Goal: Task Accomplishment & Management: Use online tool/utility

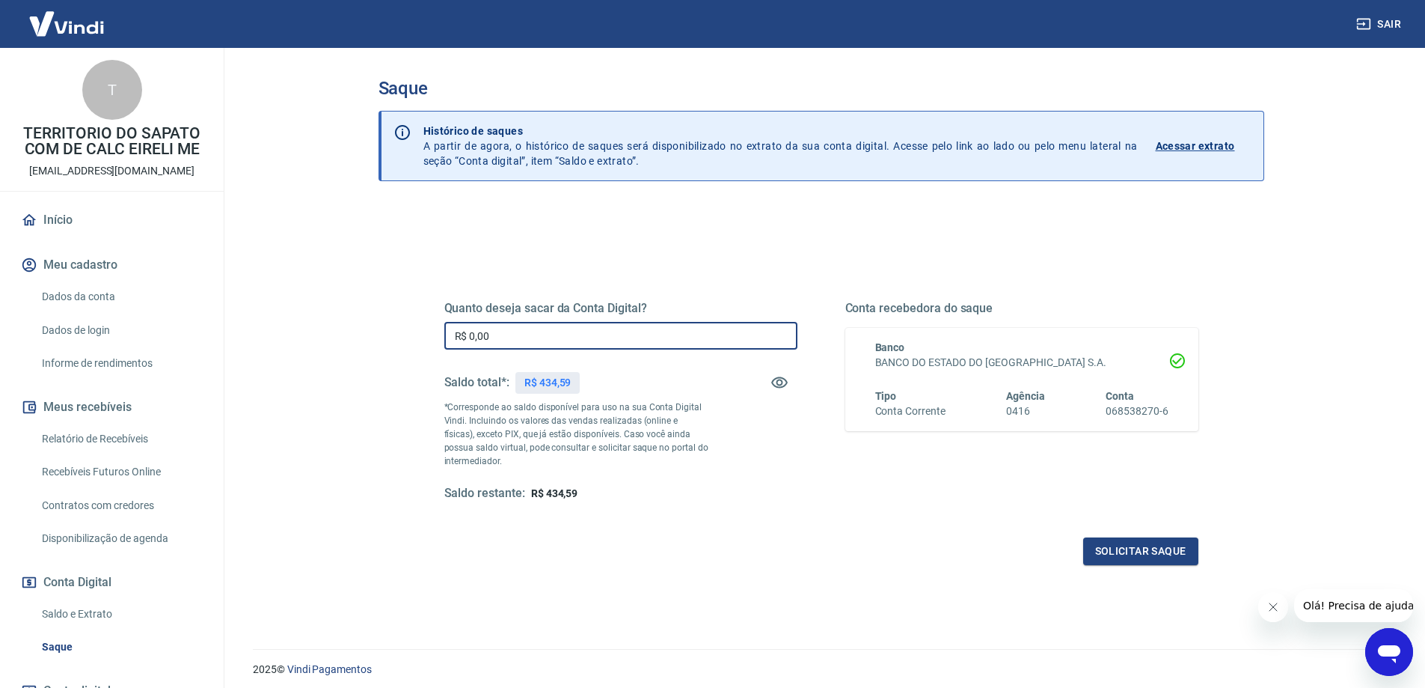
click at [543, 329] on input "R$ 0,00" at bounding box center [620, 336] width 353 height 28
drag, startPoint x: 543, startPoint y: 333, endPoint x: 322, endPoint y: 332, distance: 220.7
click at [322, 332] on main "Saque Histórico de saques A partir de agora, o histórico de saques será disponi…" at bounding box center [821, 368] width 1208 height 640
type input "R$ 434,59"
click at [1109, 533] on div "Quanto deseja sacar da Conta Digital? R$ 434,59 ​ Saldo total*: R$ 434,59 *Corr…" at bounding box center [821, 415] width 754 height 300
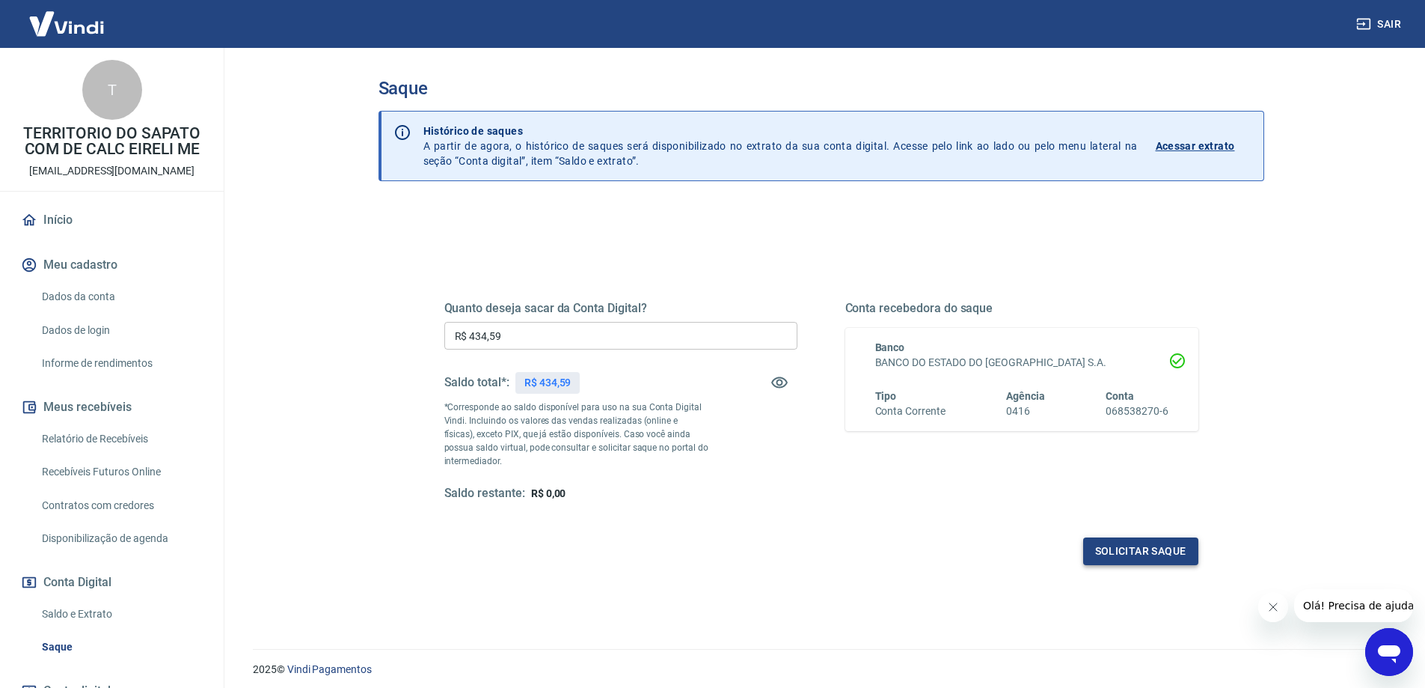
click at [1111, 546] on button "Solicitar saque" at bounding box center [1140, 551] width 115 height 28
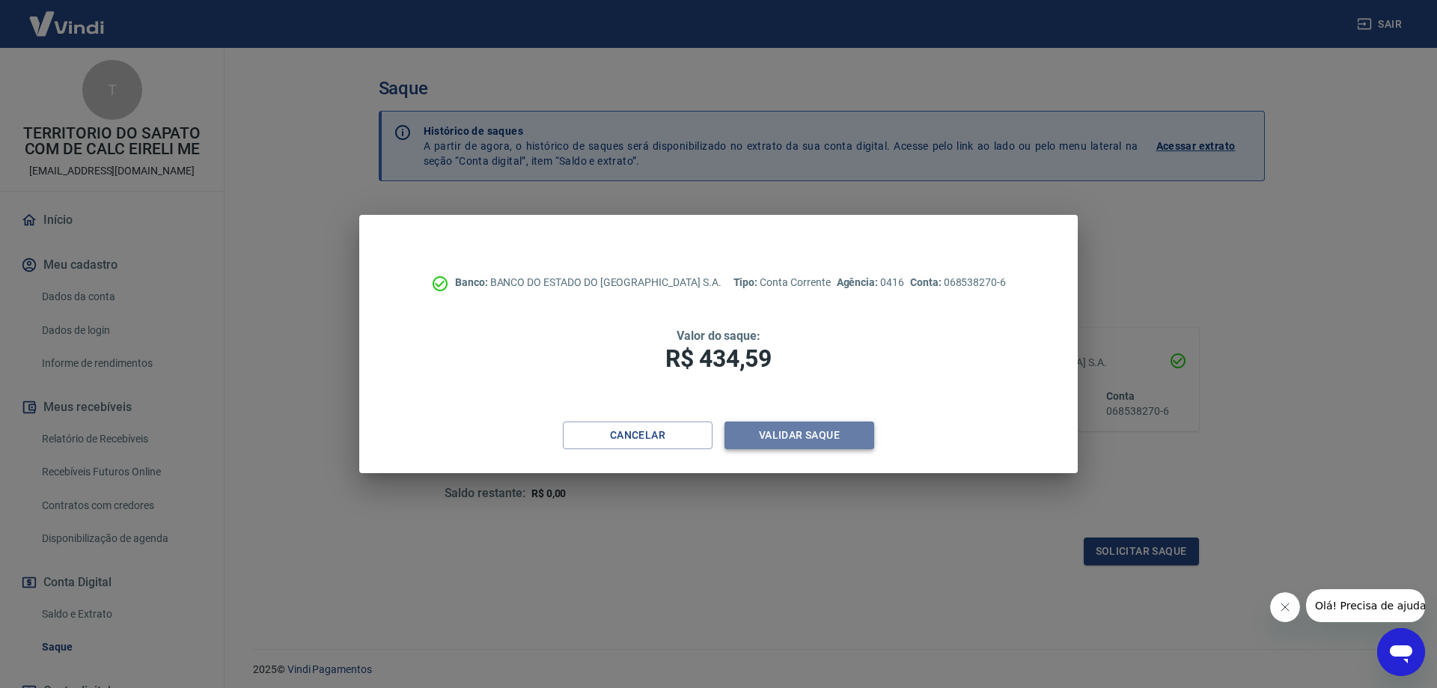
click at [801, 426] on button "Validar saque" at bounding box center [799, 435] width 150 height 28
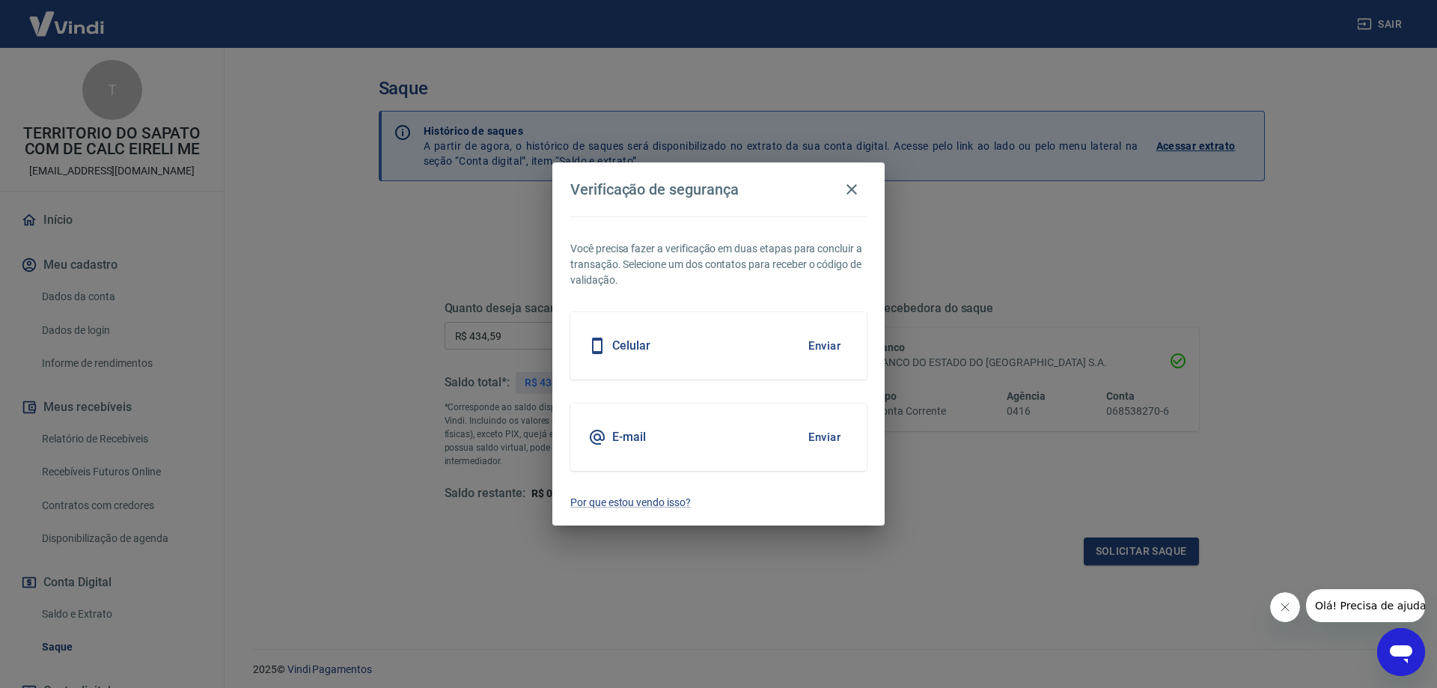
click at [818, 342] on button "Enviar" at bounding box center [824, 345] width 49 height 31
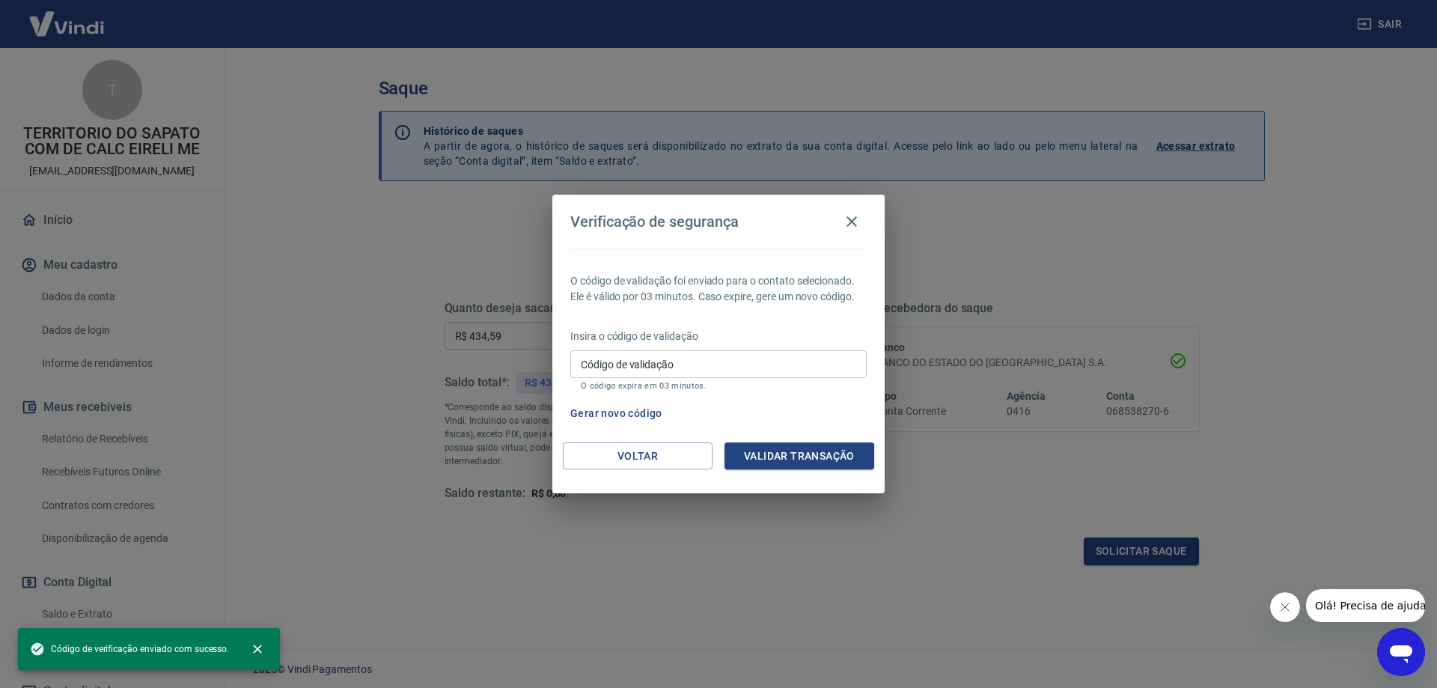
click at [731, 363] on input "Código de validação" at bounding box center [718, 364] width 296 height 28
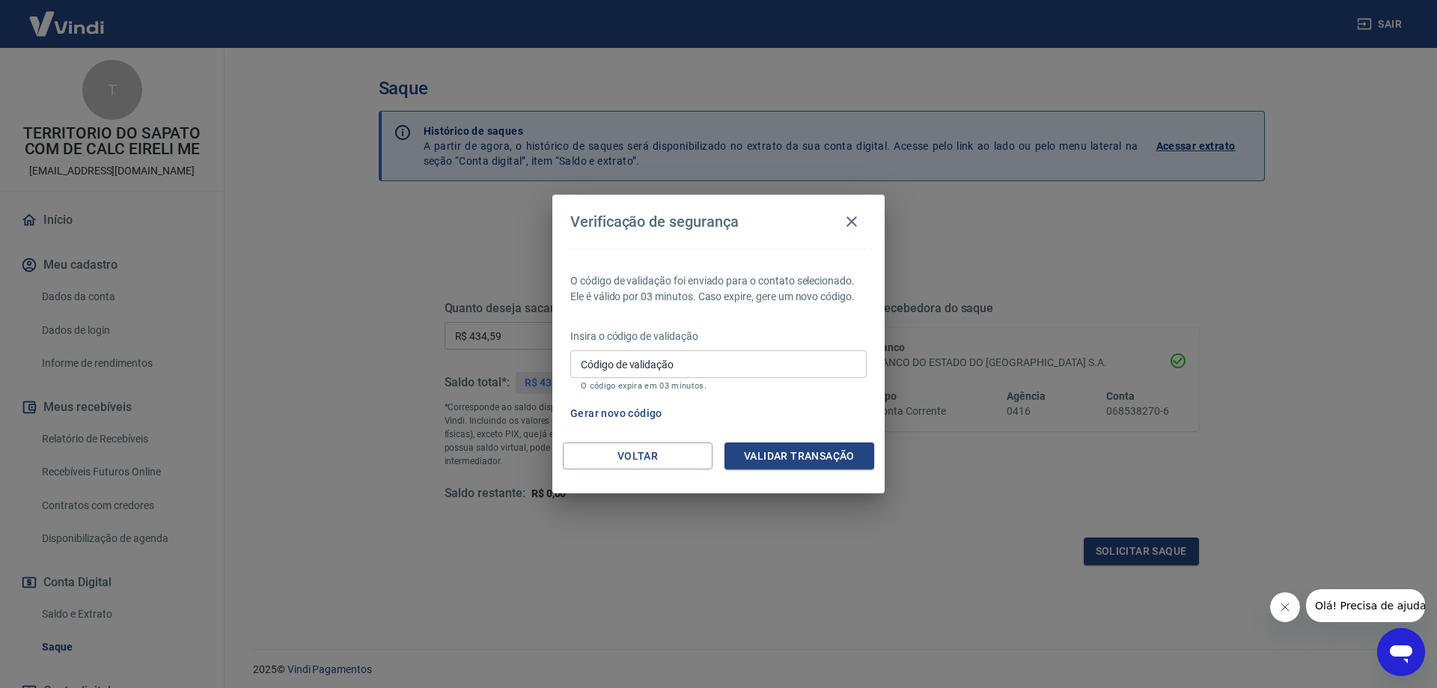
click at [788, 411] on div "Gerar novo código" at bounding box center [715, 414] width 302 height 28
click at [718, 373] on input "Código de validação" at bounding box center [718, 364] width 296 height 28
click at [723, 376] on input "Código de validação" at bounding box center [718, 364] width 296 height 28
click at [731, 380] on div "Código de validação Código de validação O código expira em 03 minutos." at bounding box center [718, 370] width 296 height 40
click at [771, 377] on input "Código de validação" at bounding box center [718, 364] width 296 height 28
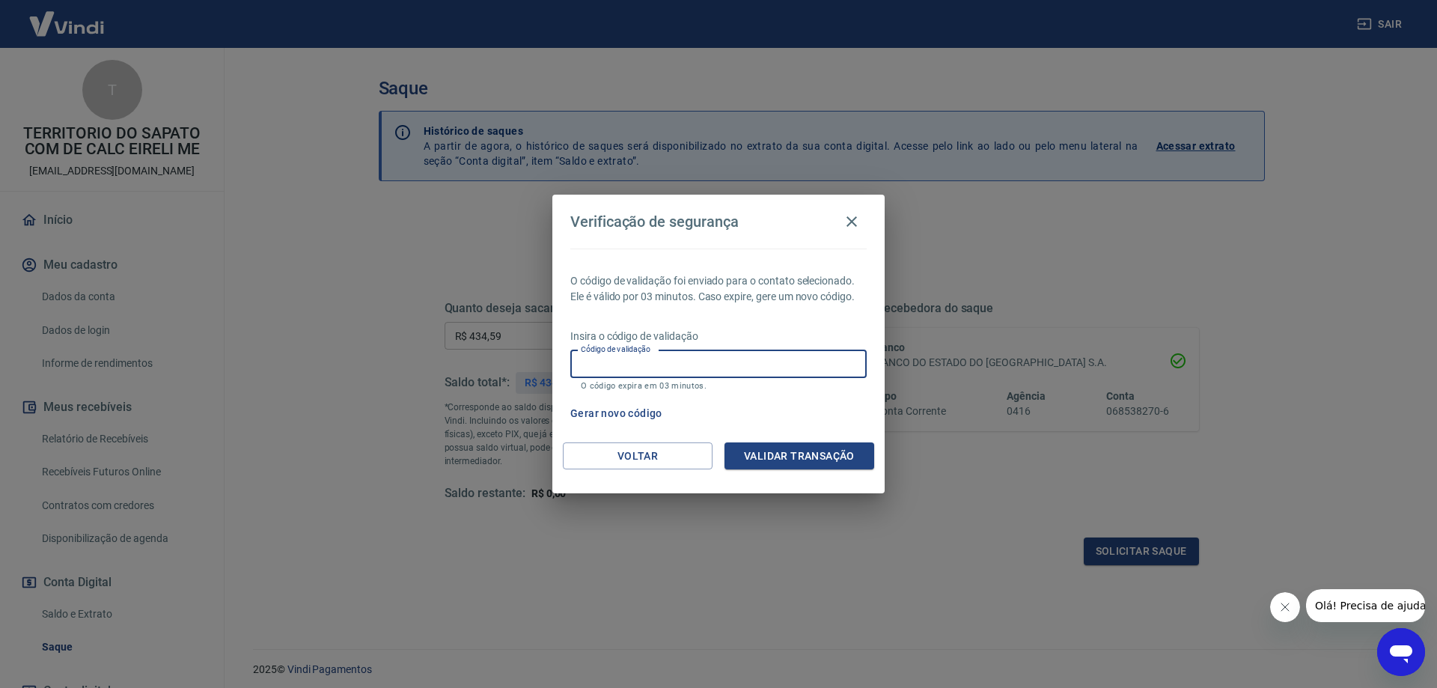
click at [769, 368] on input "Código de validação" at bounding box center [718, 364] width 296 height 28
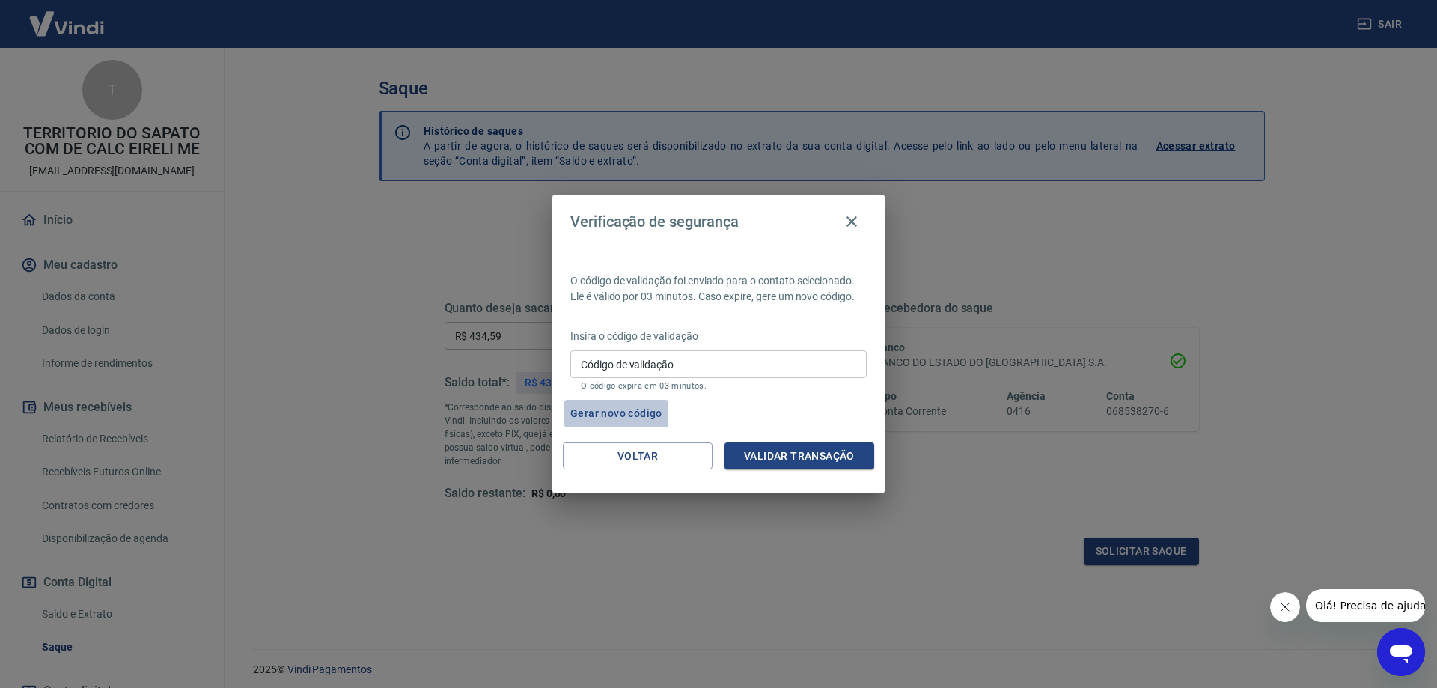
drag, startPoint x: 622, startPoint y: 416, endPoint x: 604, endPoint y: 394, distance: 29.2
click at [619, 414] on button "Gerar novo código" at bounding box center [616, 414] width 104 height 28
click at [601, 369] on input "Código de validação" at bounding box center [718, 364] width 296 height 28
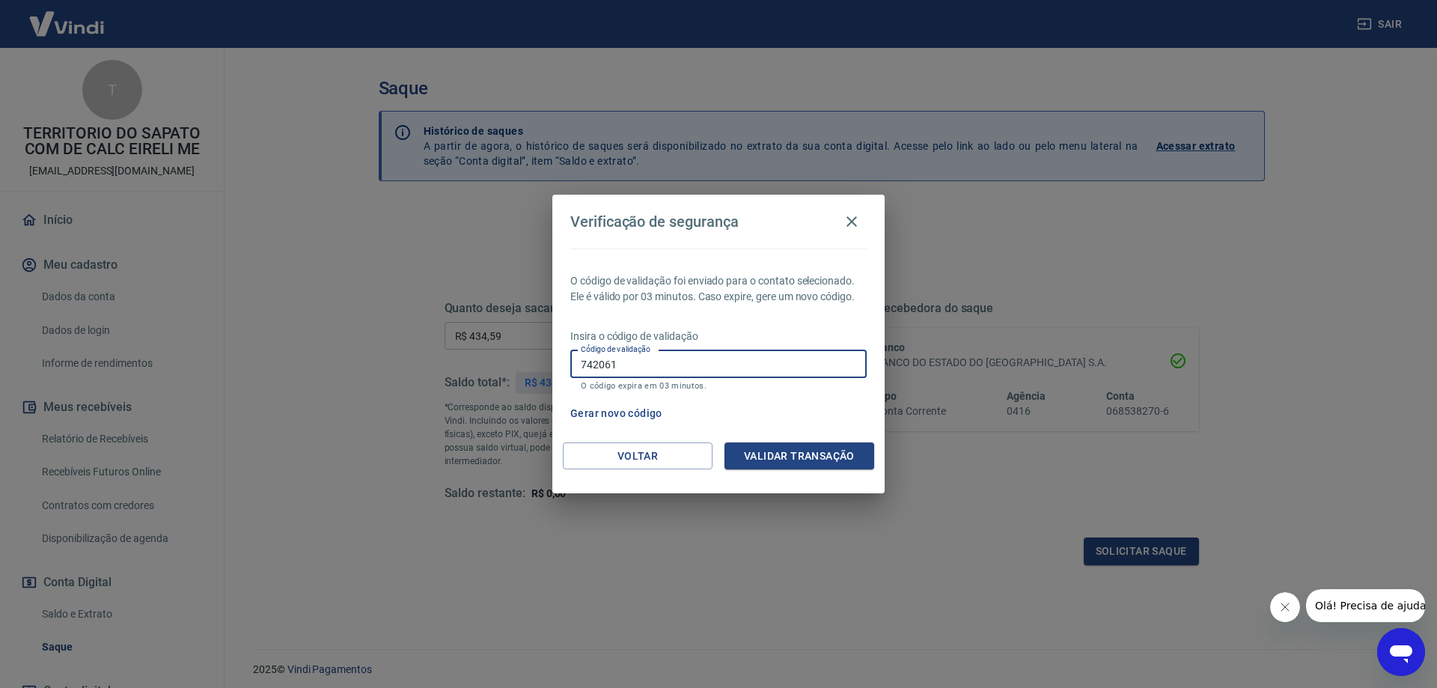
type input "742061"
click at [813, 463] on button "Validar transação" at bounding box center [799, 456] width 150 height 28
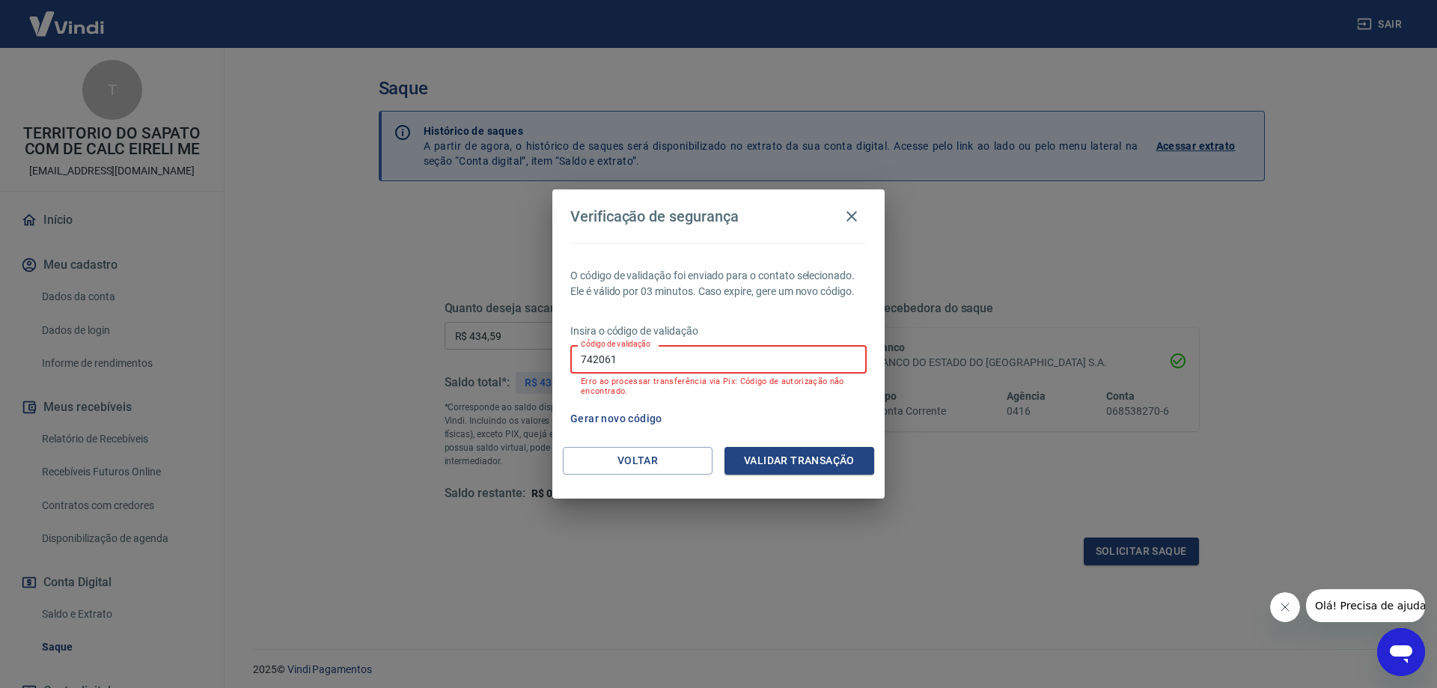
drag, startPoint x: 669, startPoint y: 369, endPoint x: 209, endPoint y: 262, distance: 472.4
click at [226, 317] on div "Verificação de segurança O código de validação foi enviado para o contato selec…" at bounding box center [718, 344] width 1437 height 688
click at [852, 212] on icon "button" at bounding box center [851, 216] width 18 height 18
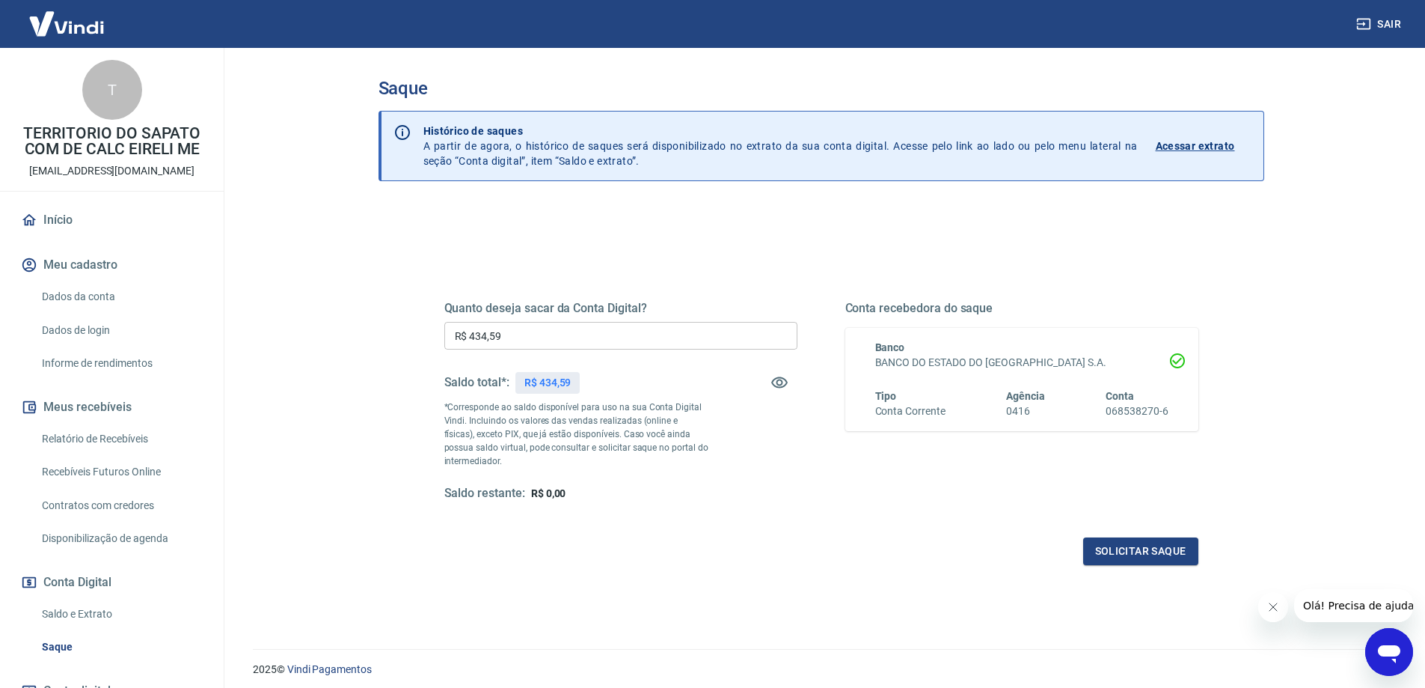
click at [897, 593] on div "Quanto deseja sacar da Conta Digital? R$ 434,59 ​ Saldo total*: R$ 434,59 *Corr…" at bounding box center [822, 472] width 886 height 535
click at [1139, 556] on button "Solicitar saque" at bounding box center [1140, 551] width 115 height 28
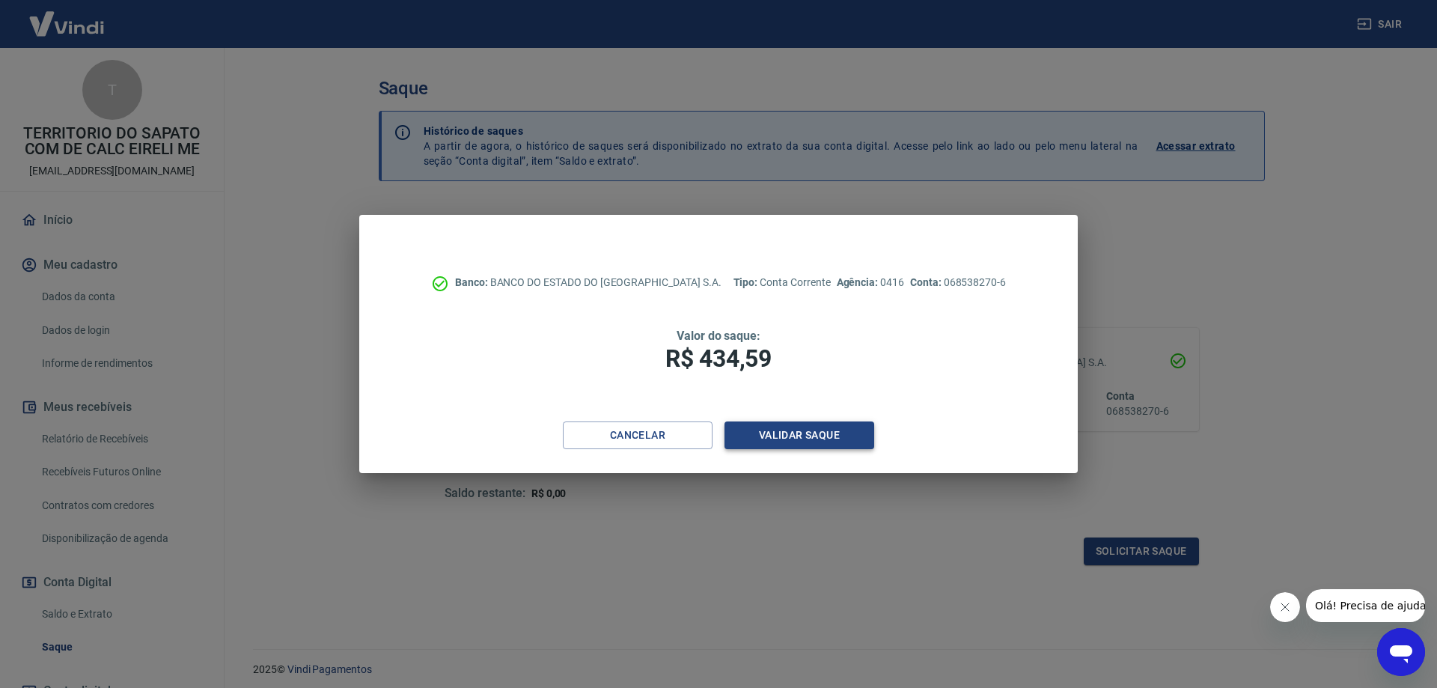
click at [786, 438] on button "Validar saque" at bounding box center [799, 435] width 150 height 28
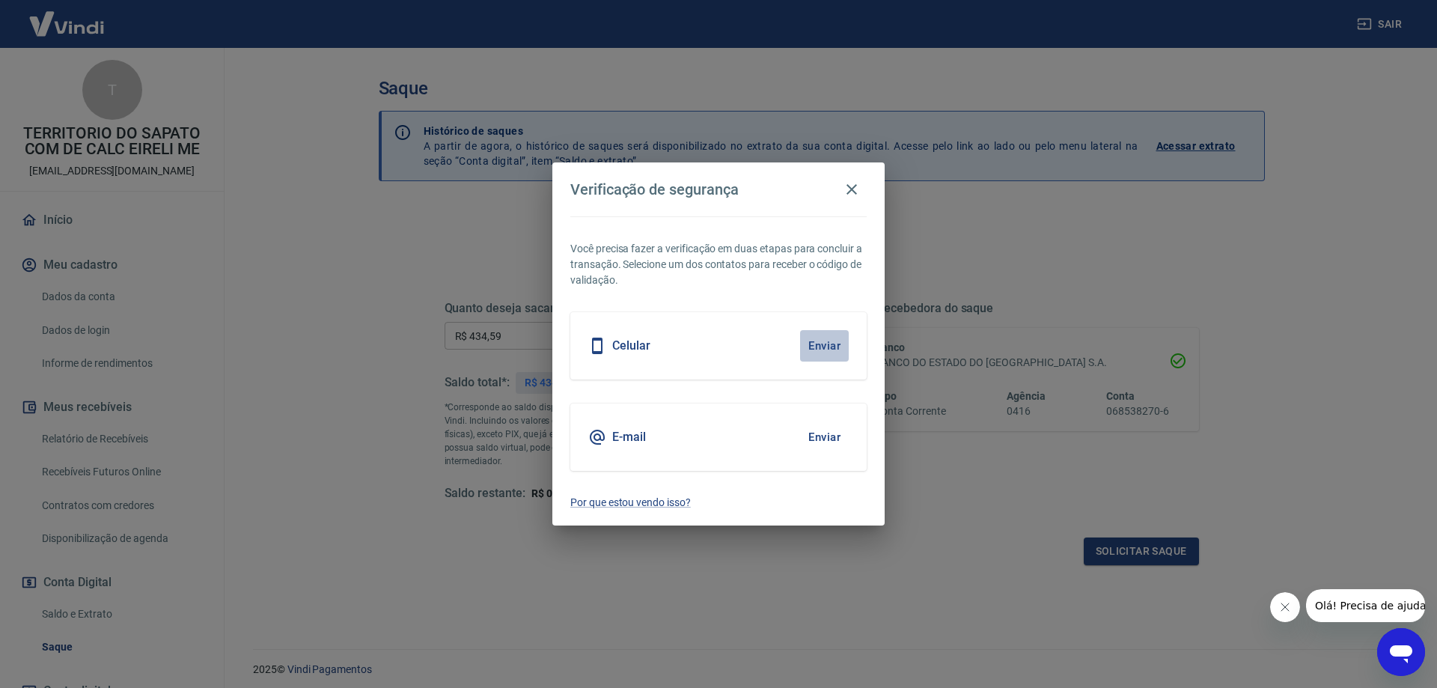
click at [822, 343] on button "Enviar" at bounding box center [824, 345] width 49 height 31
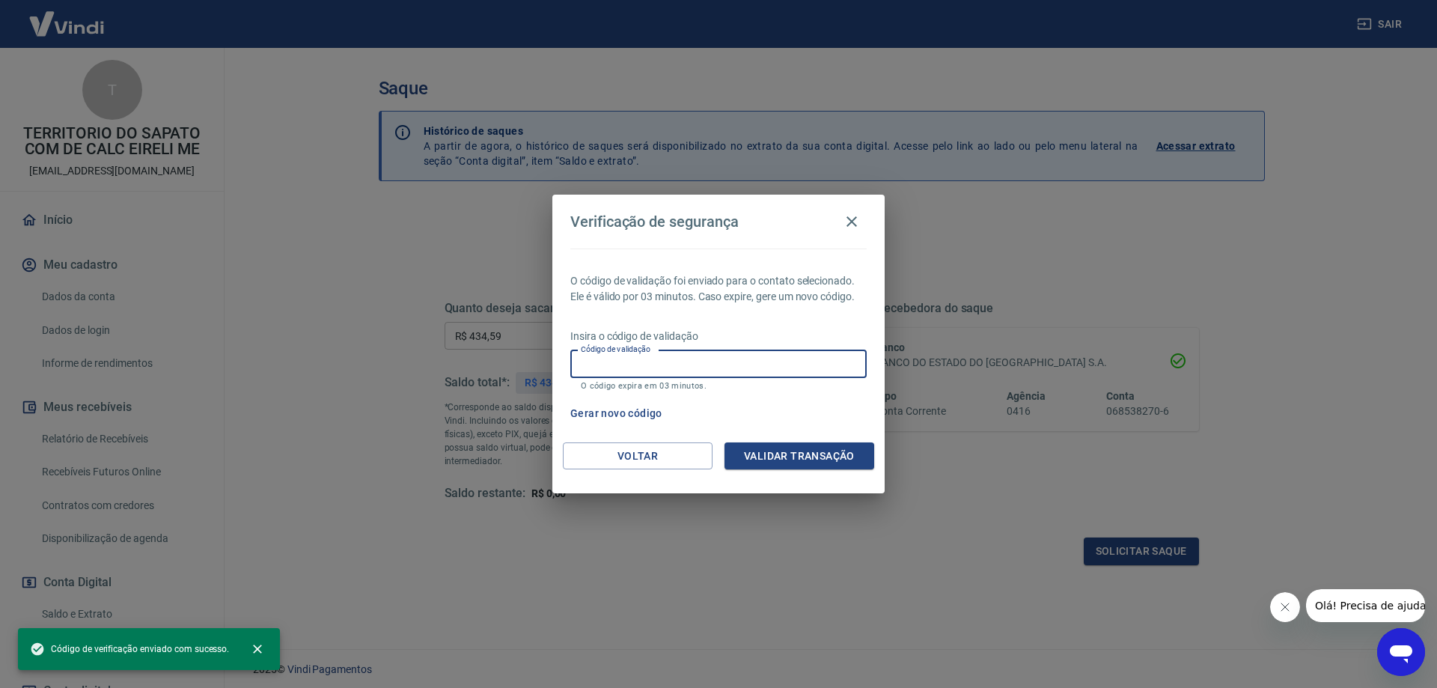
click at [635, 355] on div "Código de validação Código de validação O código expira em 03 minutos." at bounding box center [718, 370] width 296 height 40
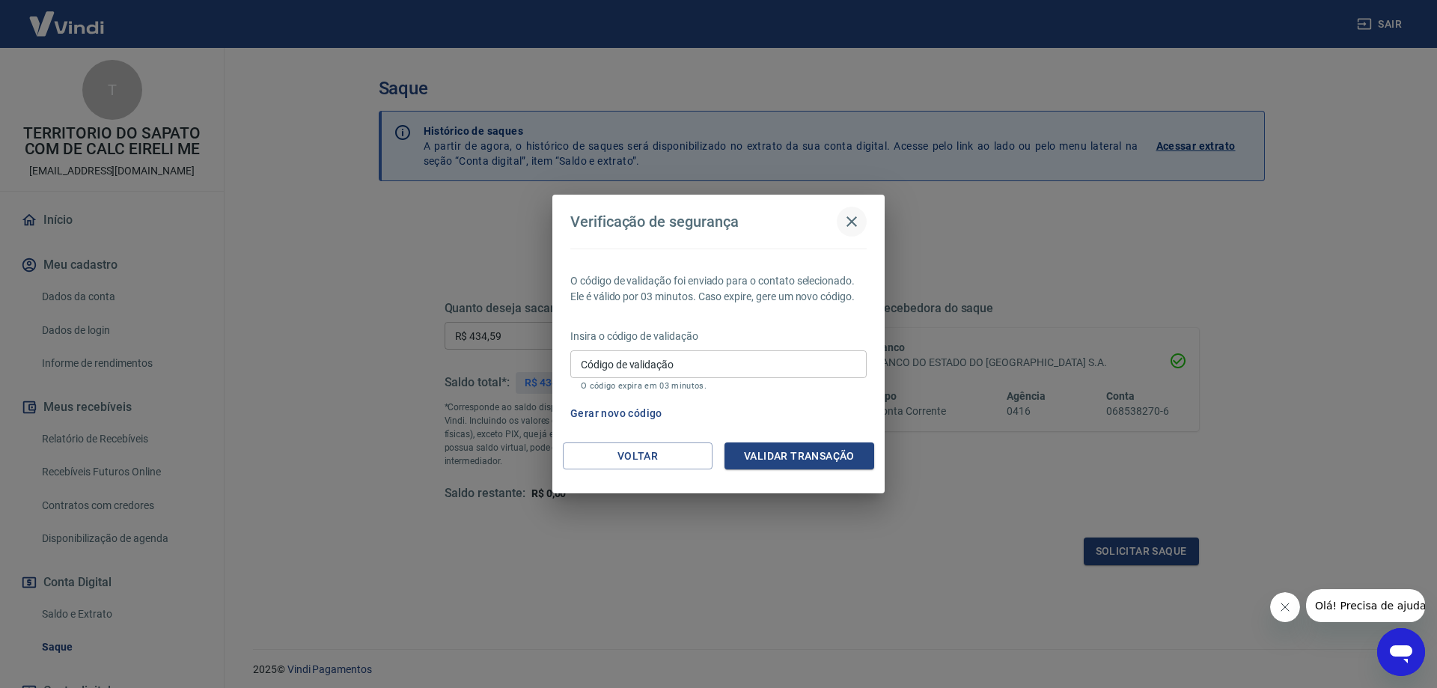
click at [857, 215] on icon "button" at bounding box center [851, 221] width 18 height 18
